Goal: Go to known website: Access a specific website the user already knows

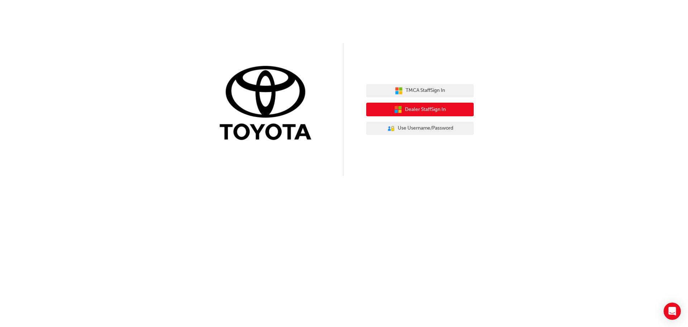
click at [409, 116] on button "Dealer Staff Sign In" at bounding box center [420, 110] width 108 height 14
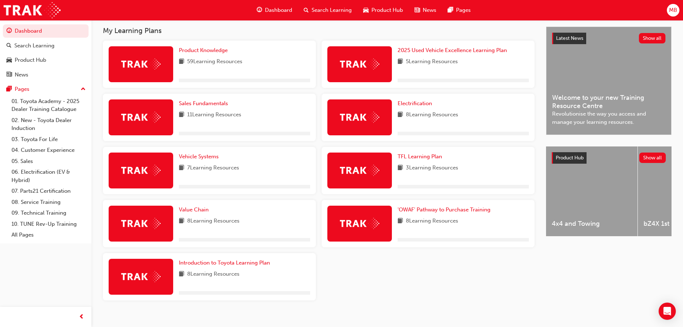
scroll to position [139, 0]
